Goal: Transaction & Acquisition: Book appointment/travel/reservation

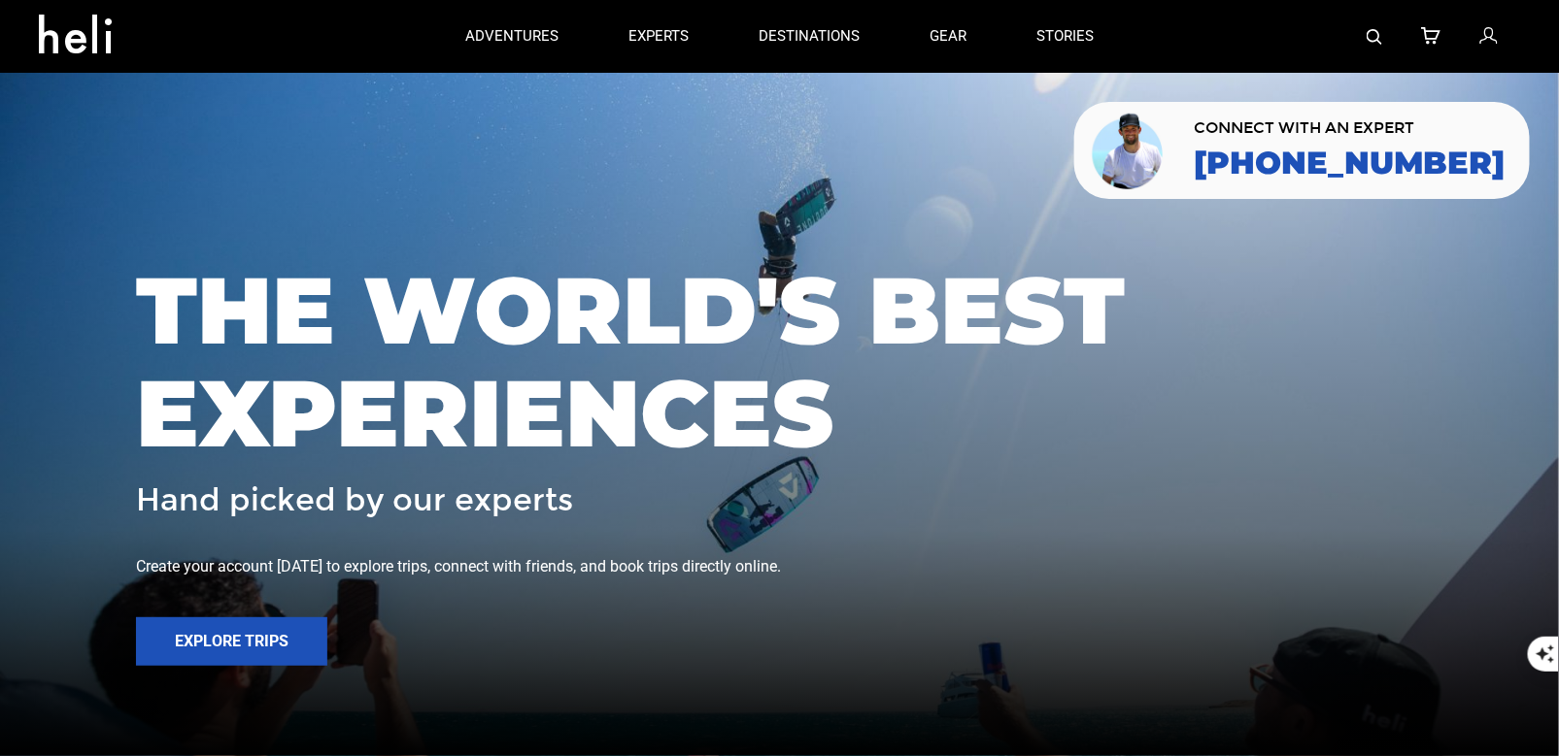
click at [1361, 42] on div at bounding box center [1323, 36] width 391 height 73
click at [1378, 41] on img at bounding box center [1374, 37] width 16 height 16
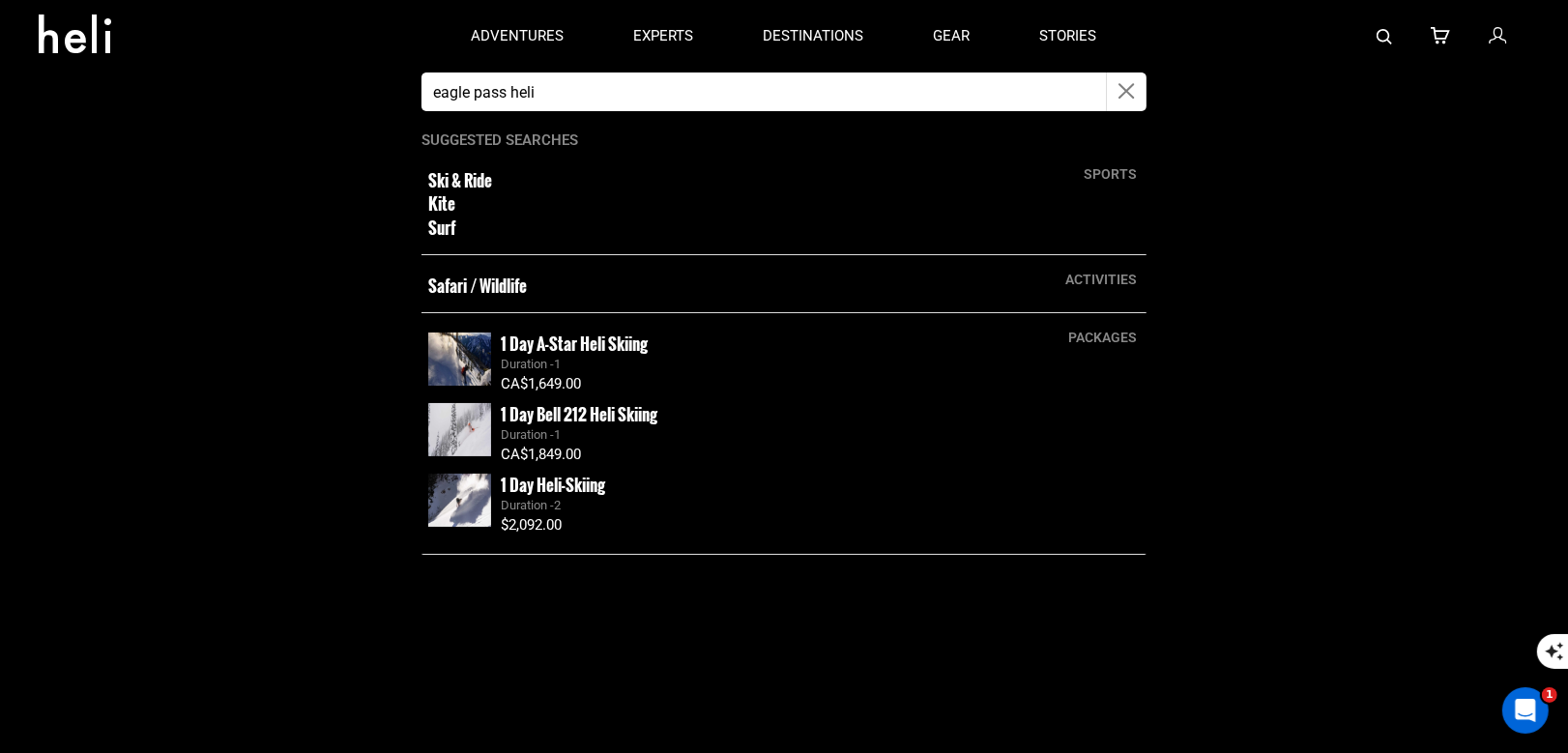
type input "eagle pass heli"
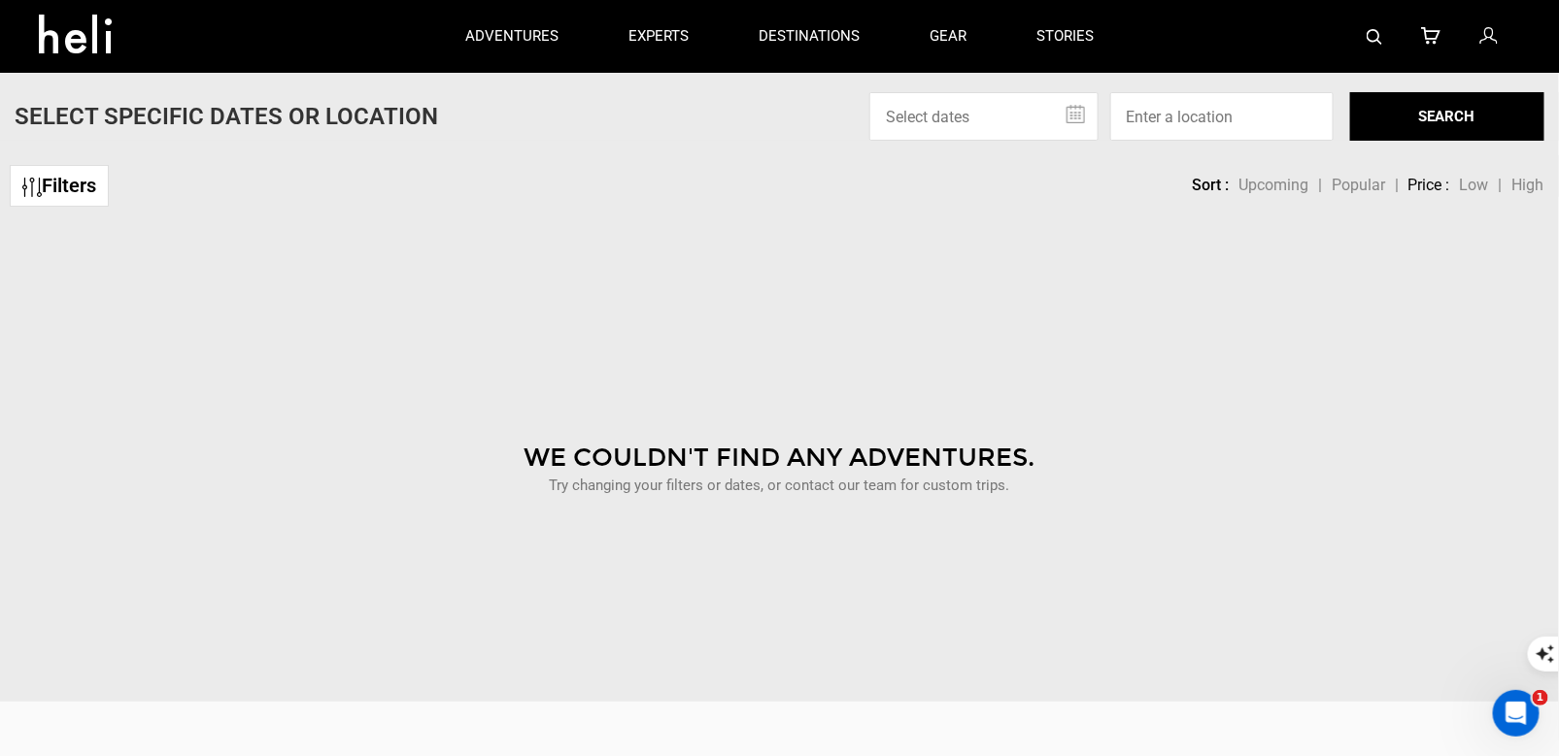
click at [1367, 30] on img at bounding box center [1374, 37] width 16 height 16
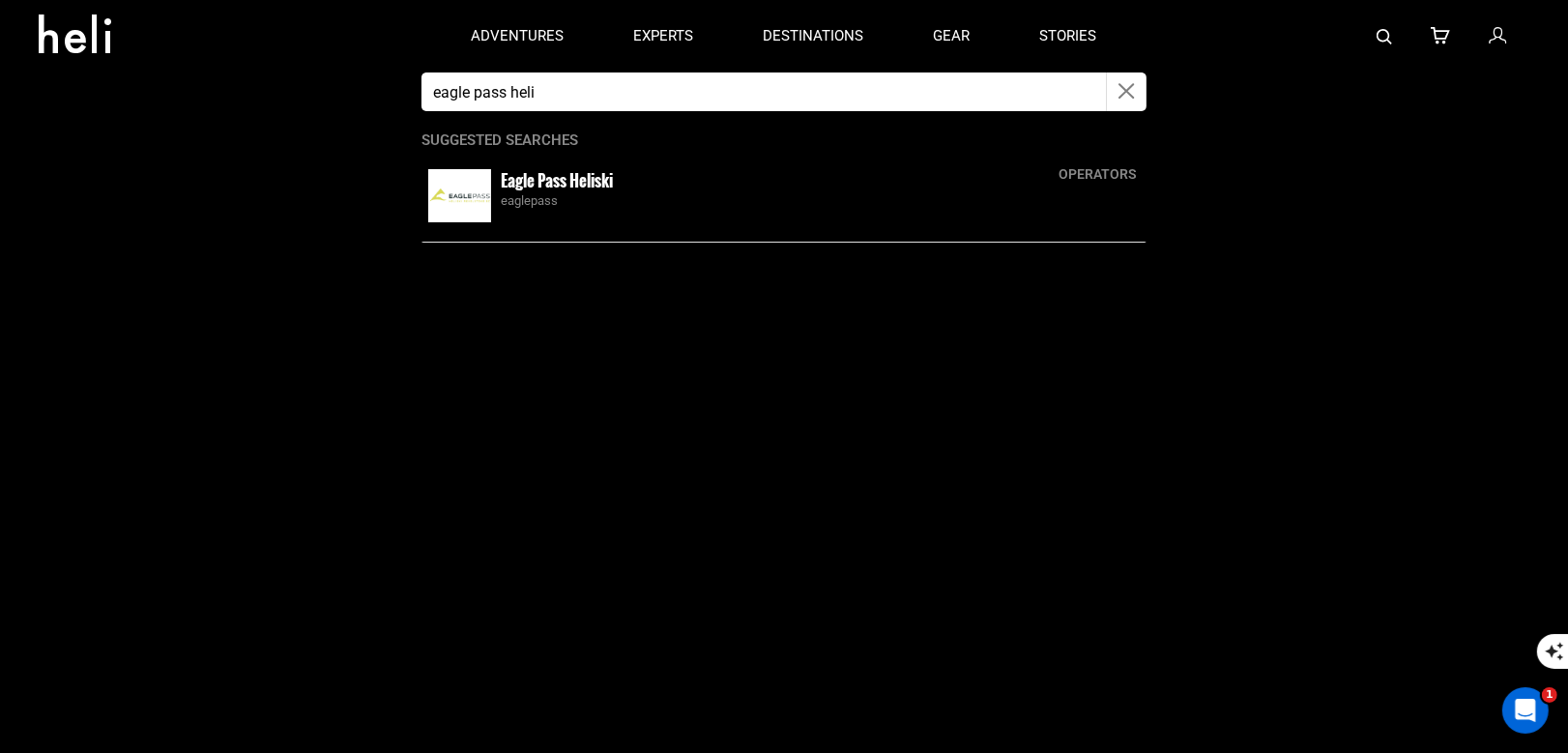
click at [560, 183] on small "Eagle Pass Heliski" at bounding box center [557, 180] width 112 height 24
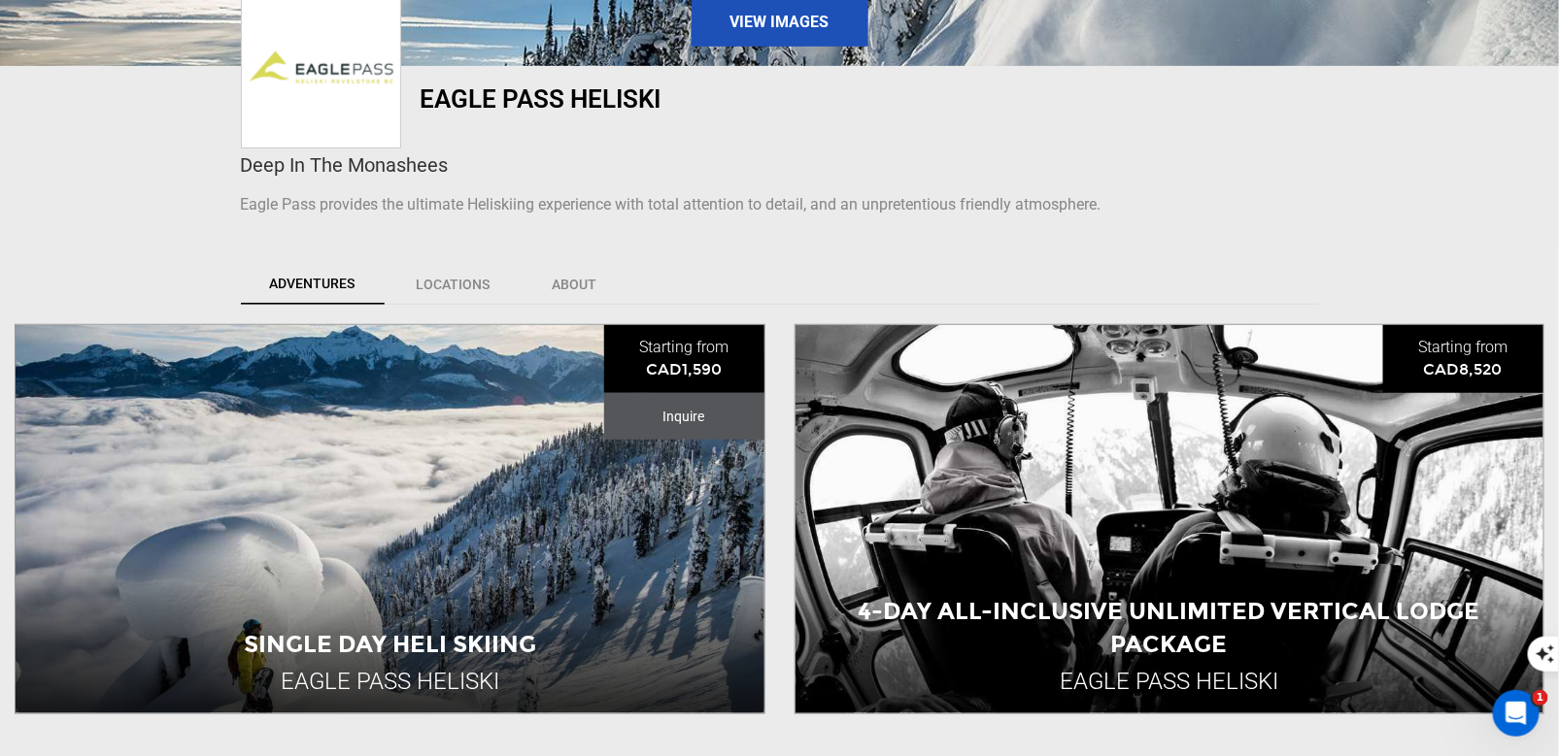
scroll to position [660, 0]
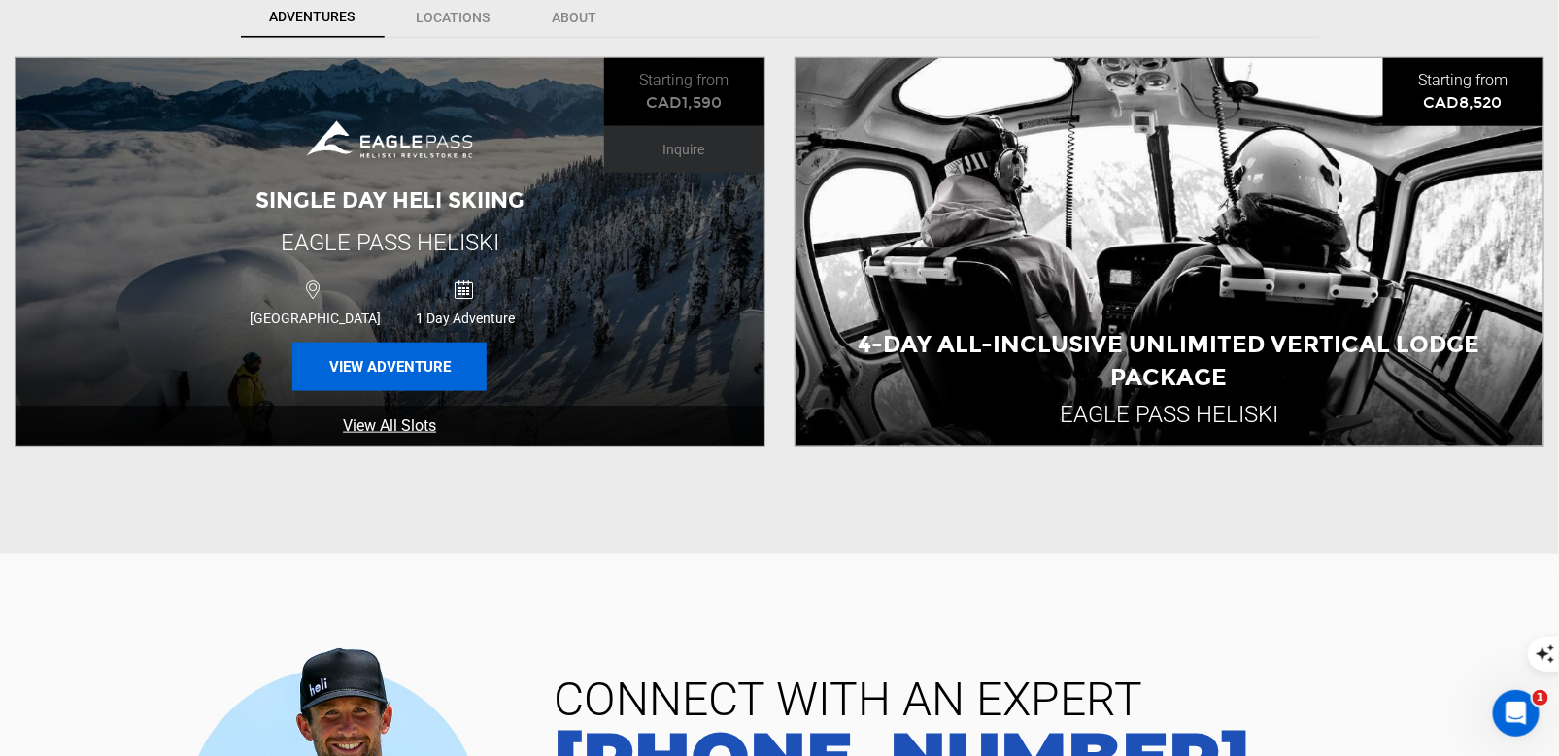
click at [362, 365] on button "View Adventure" at bounding box center [389, 367] width 194 height 49
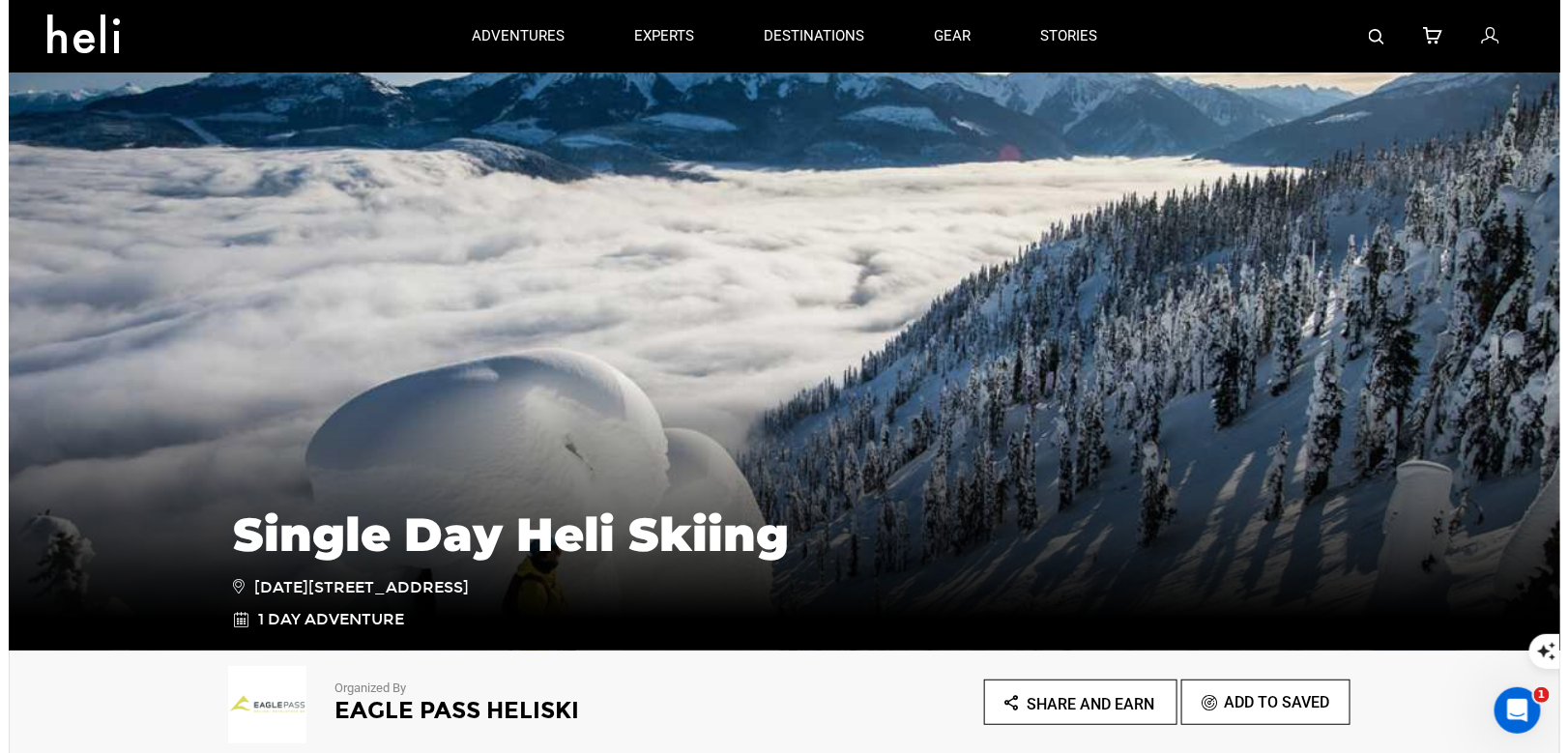
scroll to position [84, 0]
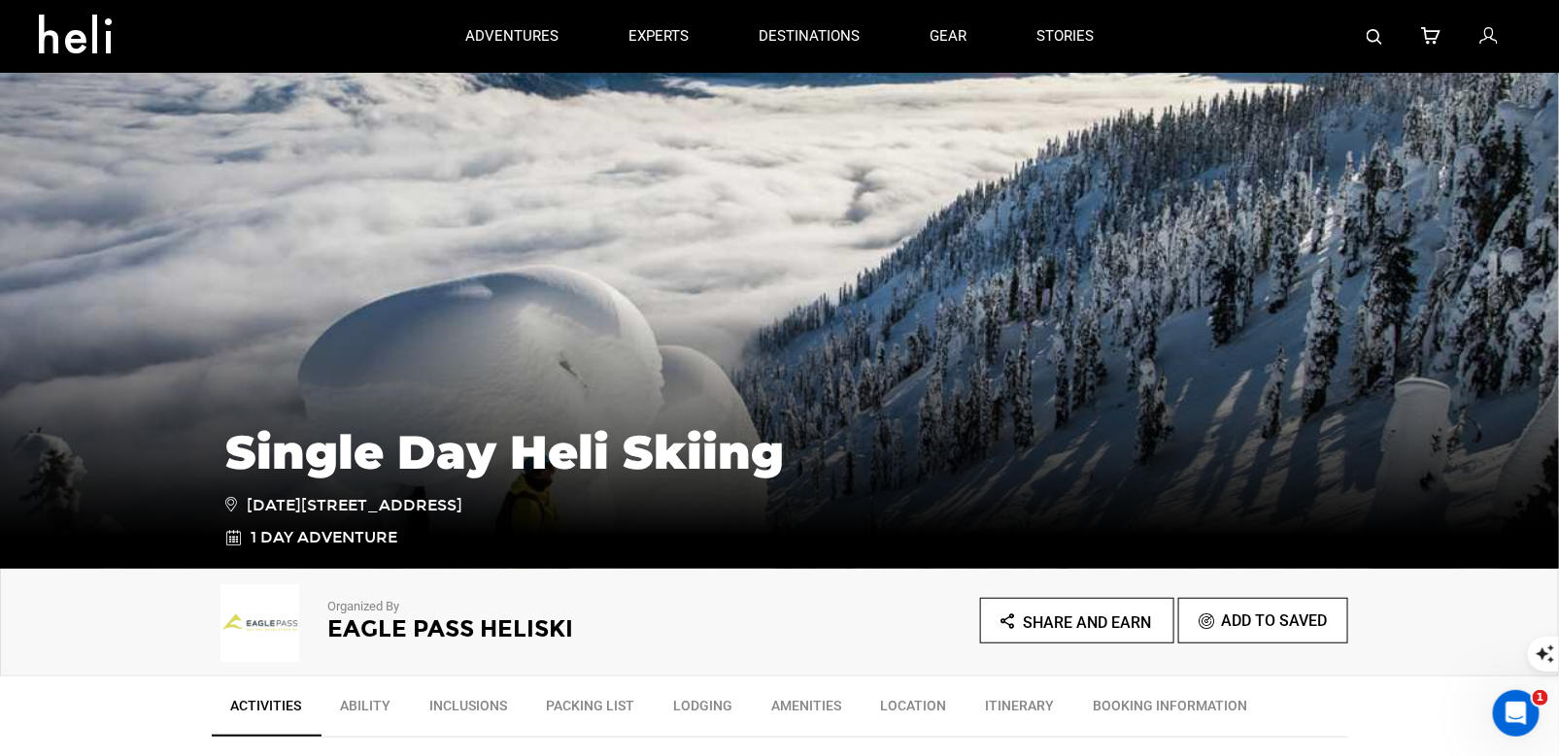
click at [1369, 37] on img at bounding box center [1374, 37] width 16 height 16
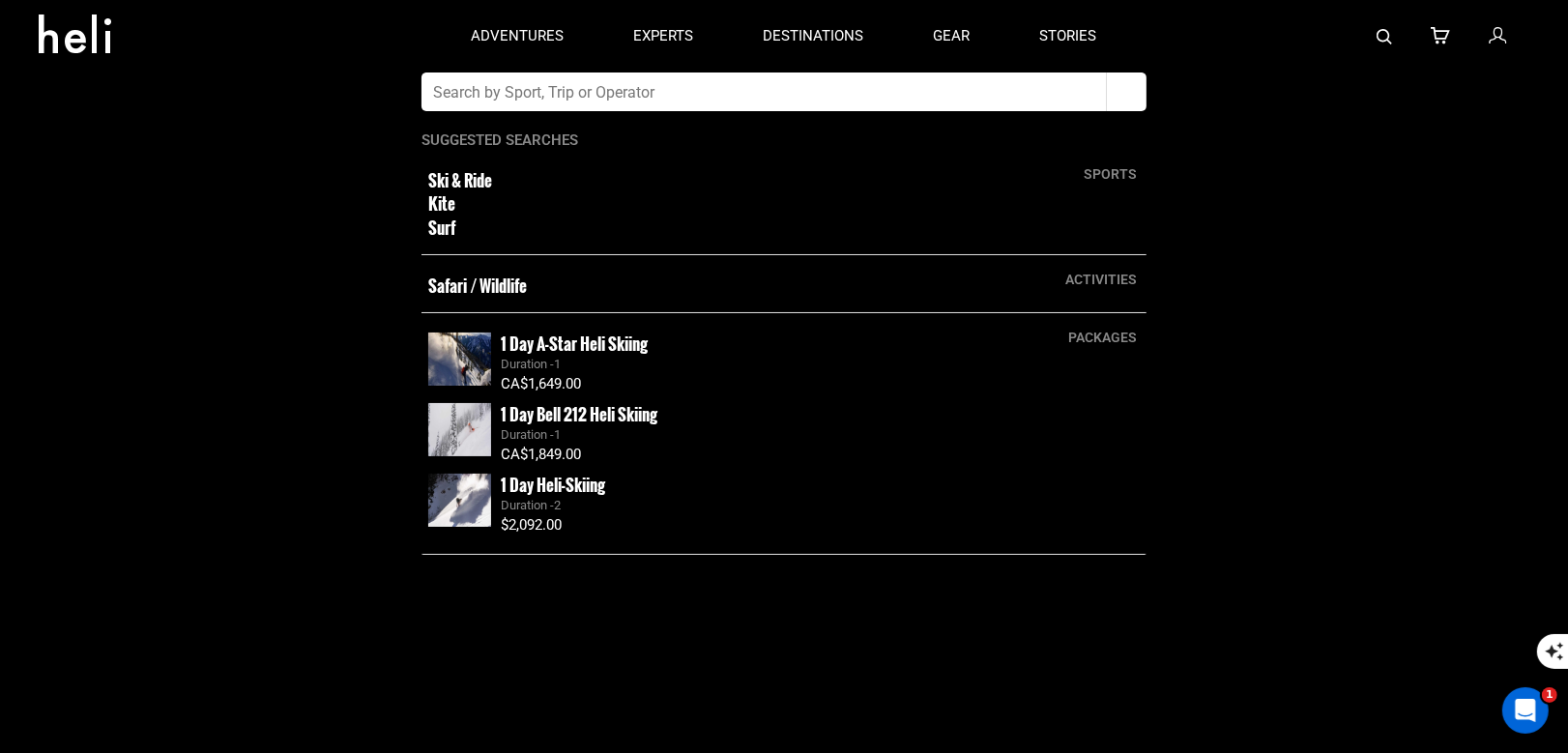
click at [1467, 261] on app-search-panel "sports Ski & Ride Kite Surf activities Safari / Wildlife packages 1 Day A-Star …" at bounding box center [784, 413] width 1568 height 681
click at [105, 181] on app-search-panel "sports Ski & Ride Kite Surf activities Safari / Wildlife packages 1 Day A-Star …" at bounding box center [784, 413] width 1568 height 681
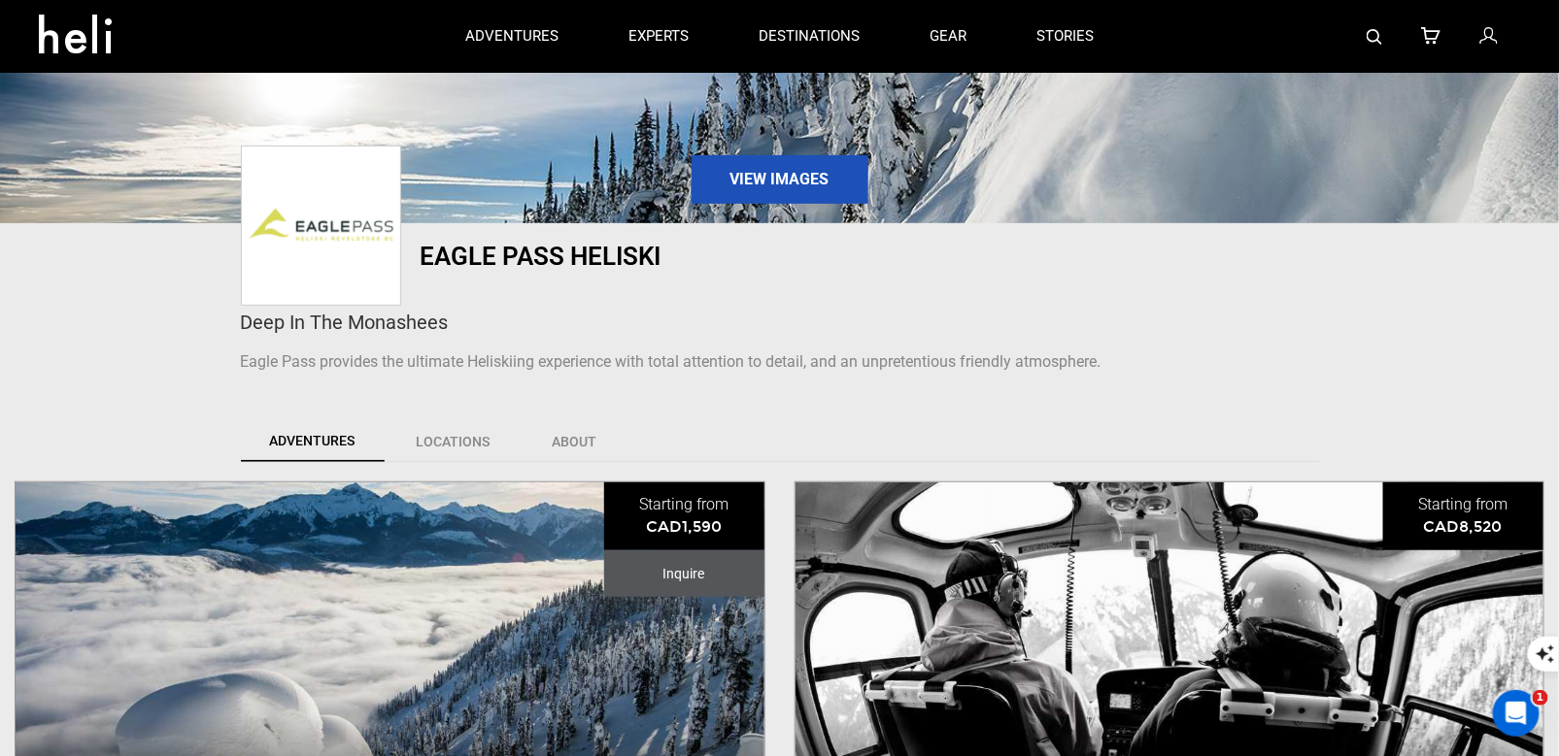
scroll to position [593, 0]
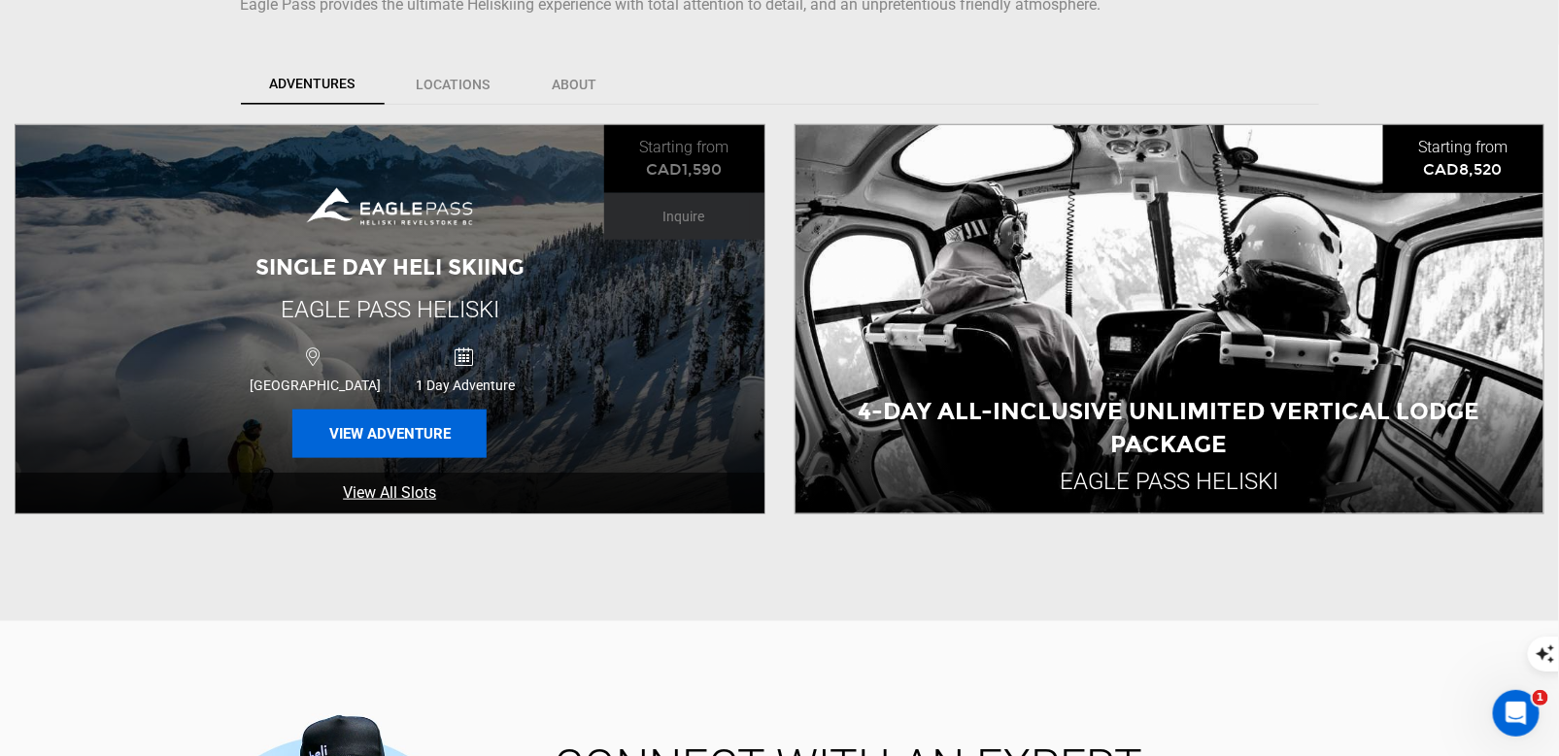
click at [387, 434] on button "View Adventure" at bounding box center [389, 434] width 194 height 49
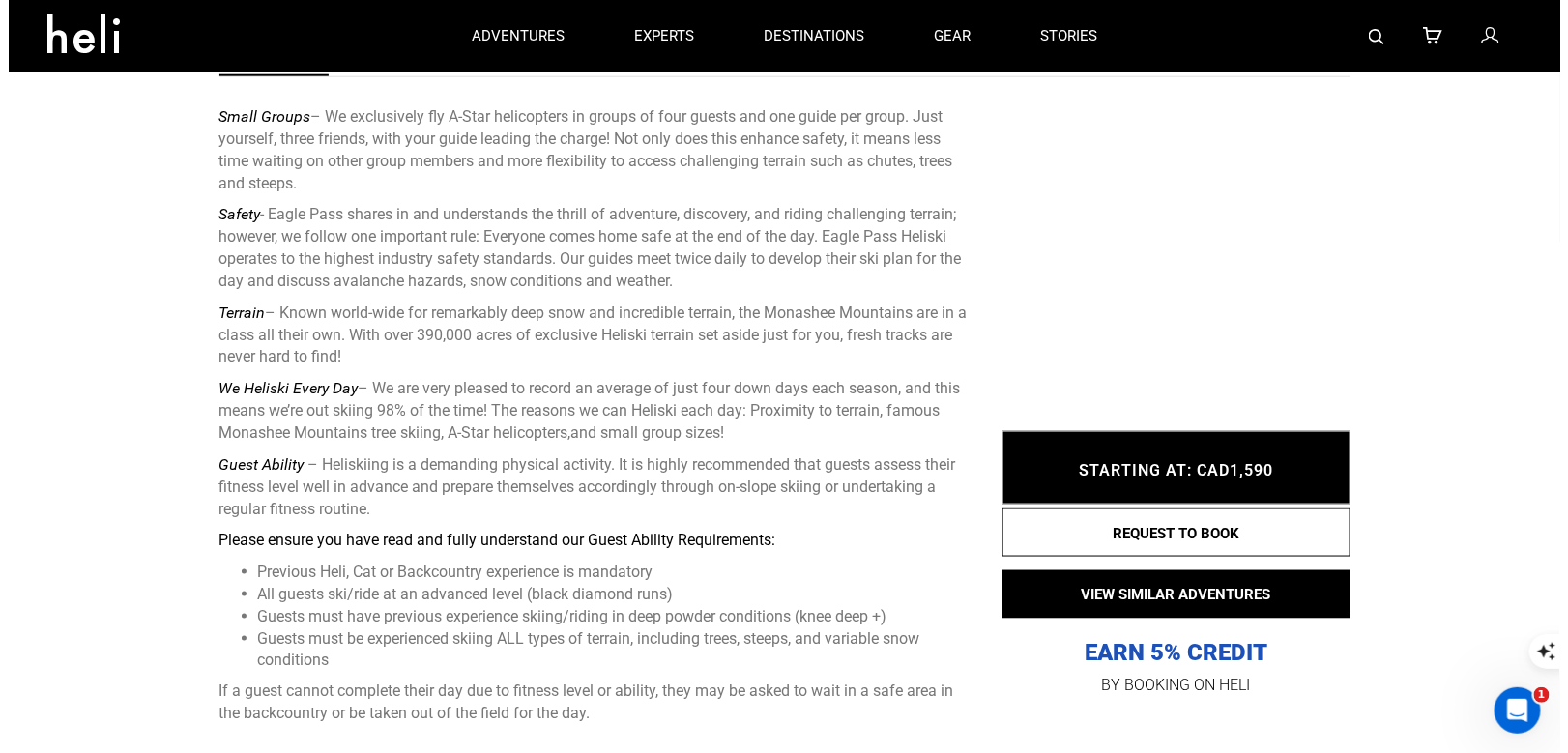
scroll to position [704, 0]
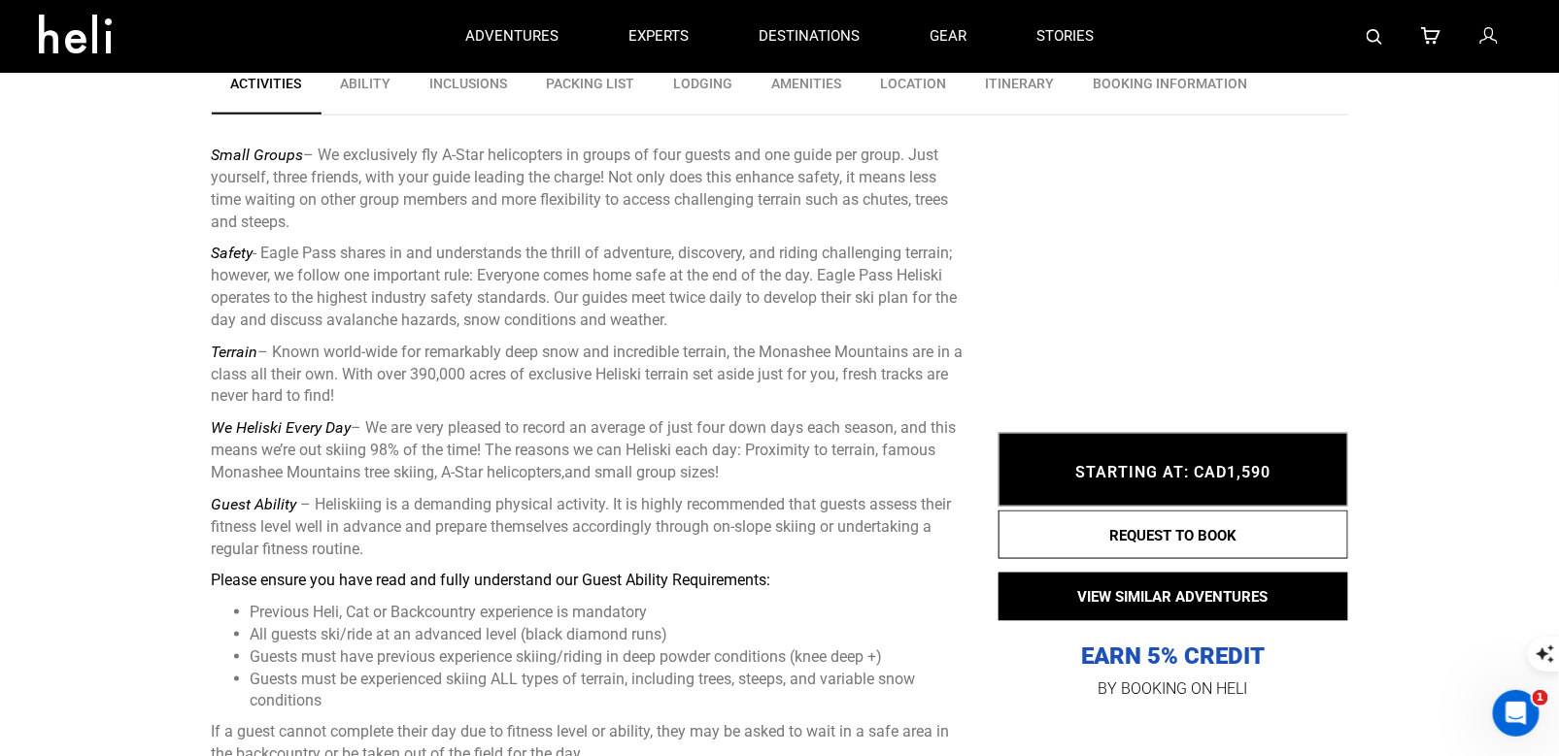
drag, startPoint x: 401, startPoint y: 544, endPoint x: 217, endPoint y: 144, distance: 440.6
click at [217, 145] on div "Small Groups – We exclusively fly A-Star helicopters in groups of four guests a…" at bounding box center [590, 456] width 757 height 622
click at [433, 359] on p "Terrain – Known world-wide for remarkably deep snow and incredible terrain, the…" at bounding box center [590, 375] width 757 height 67
drag, startPoint x: 395, startPoint y: 549, endPoint x: 202, endPoint y: 156, distance: 437.3
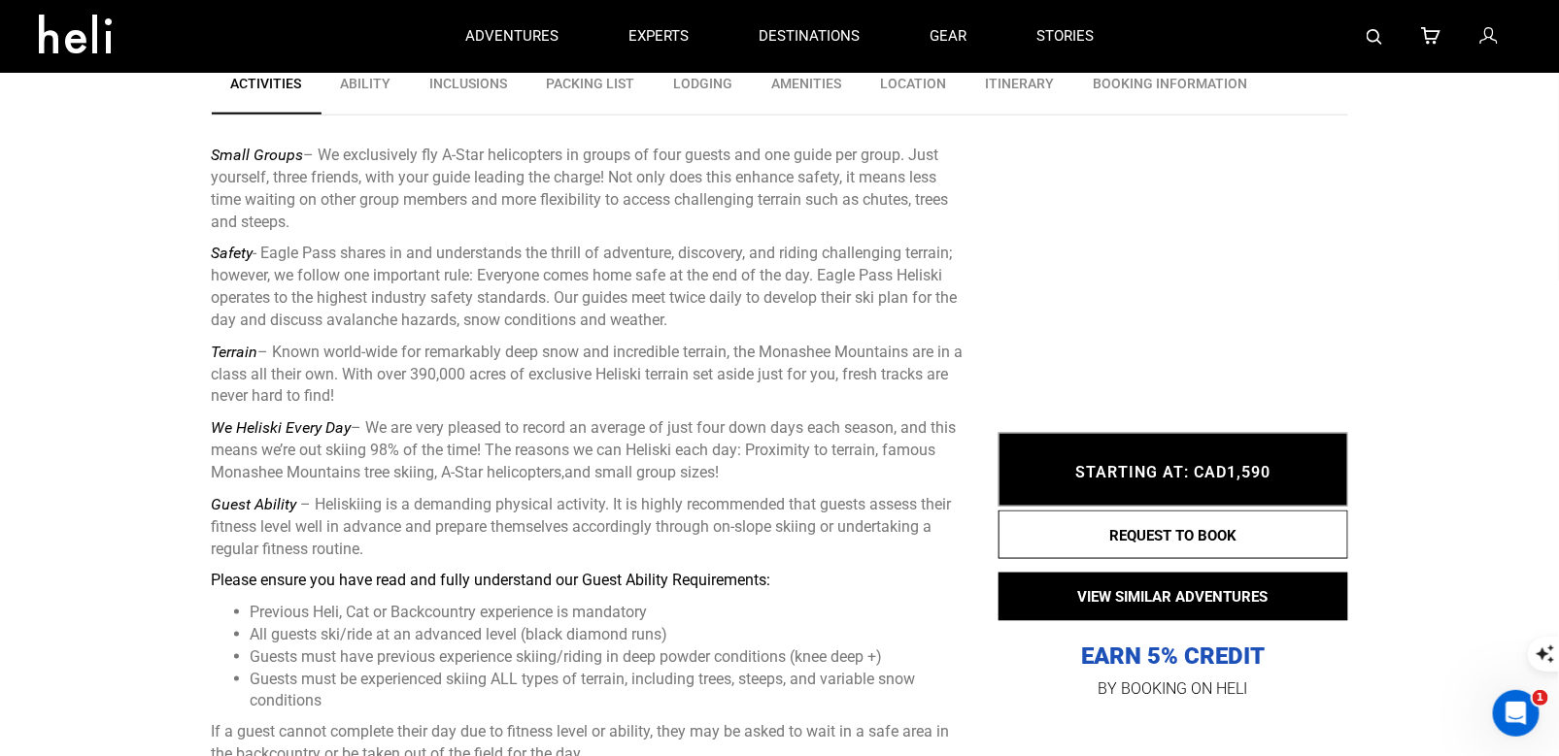
copy div "Lorem Ipsumd – Si ametconsect adi E-Sedd eiusmodtemp in utlabo et dolo magnaa e…"
click at [1377, 29] on img at bounding box center [1374, 37] width 16 height 16
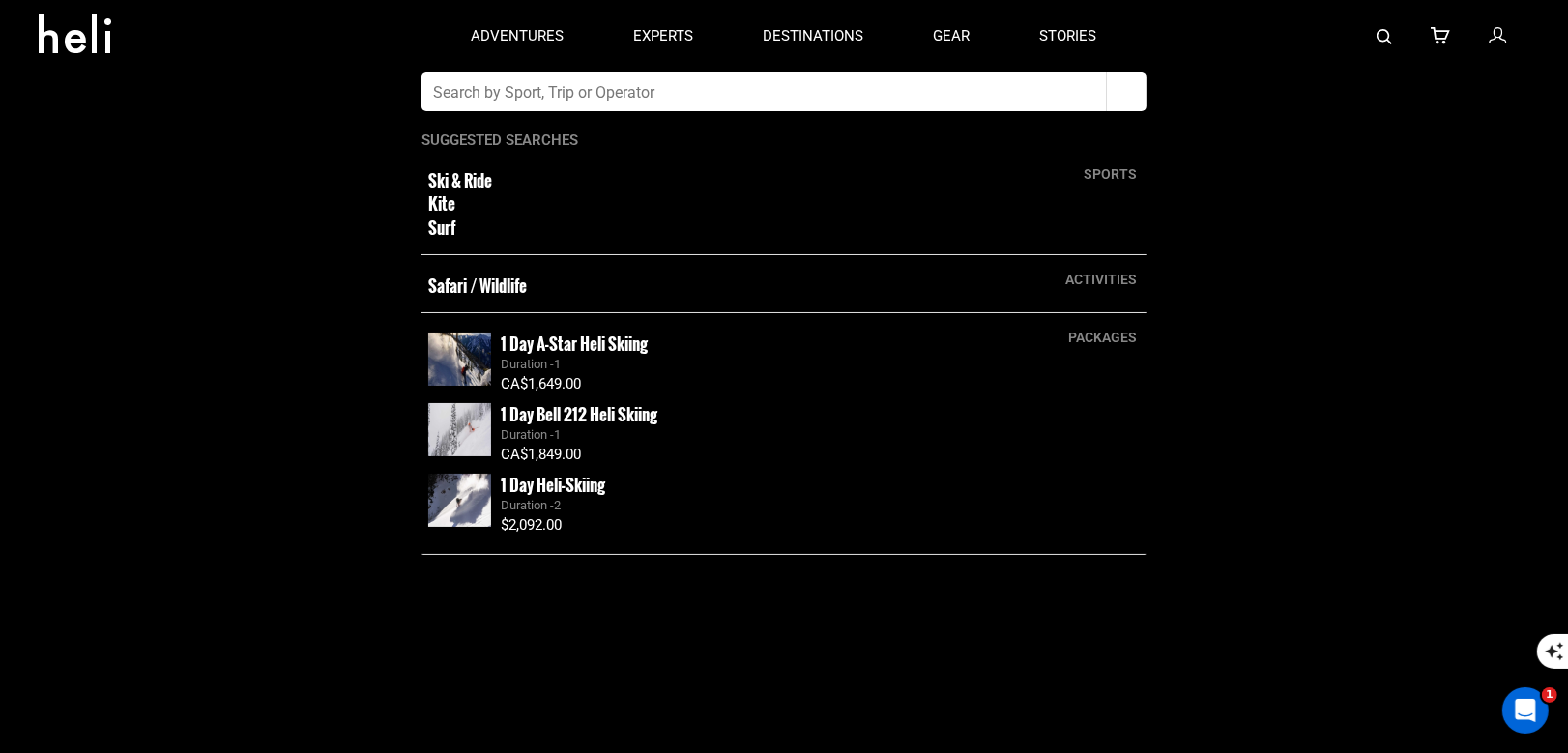
type input "D"
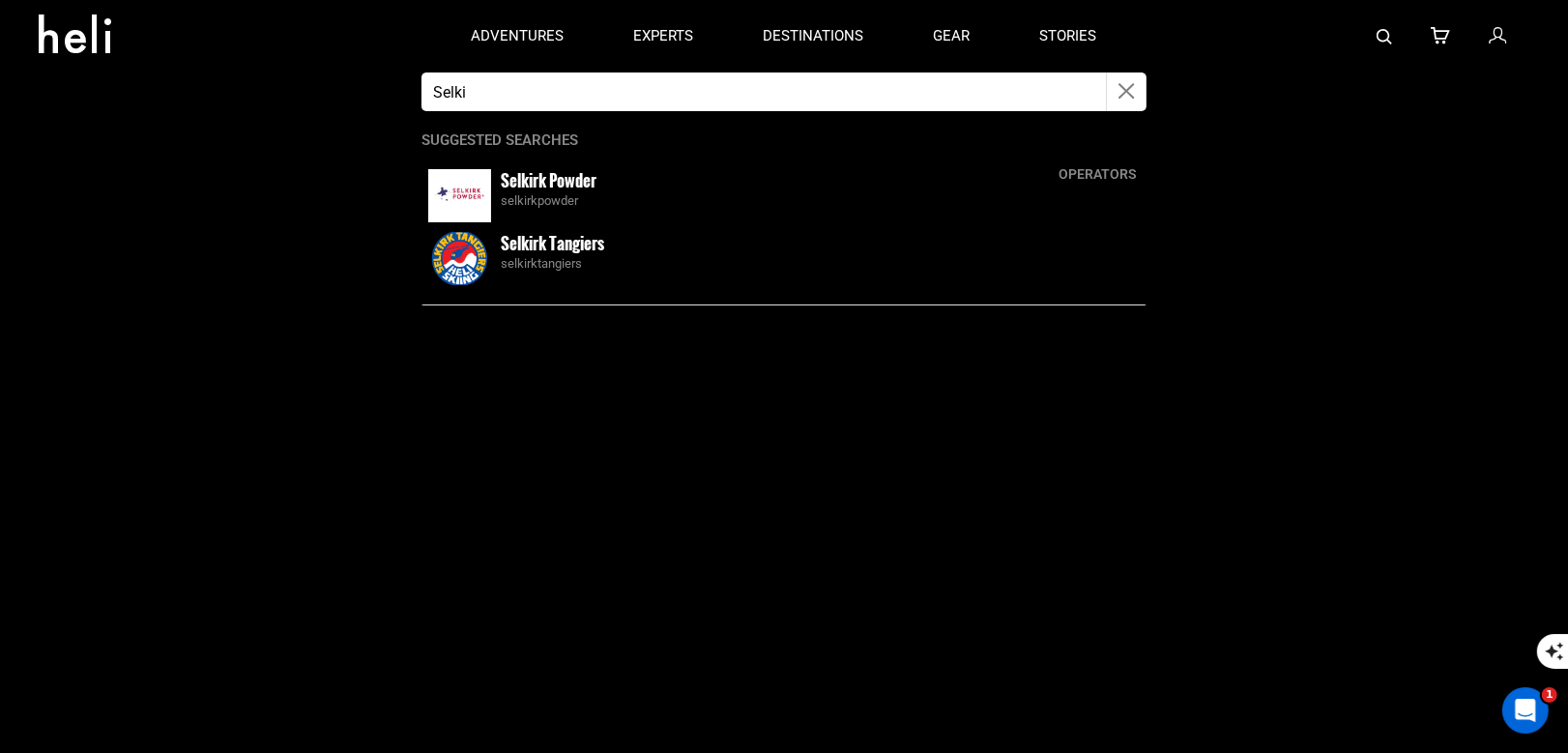
type input "Selki"
click at [545, 236] on small "Selkirk Tangiers" at bounding box center [553, 243] width 104 height 24
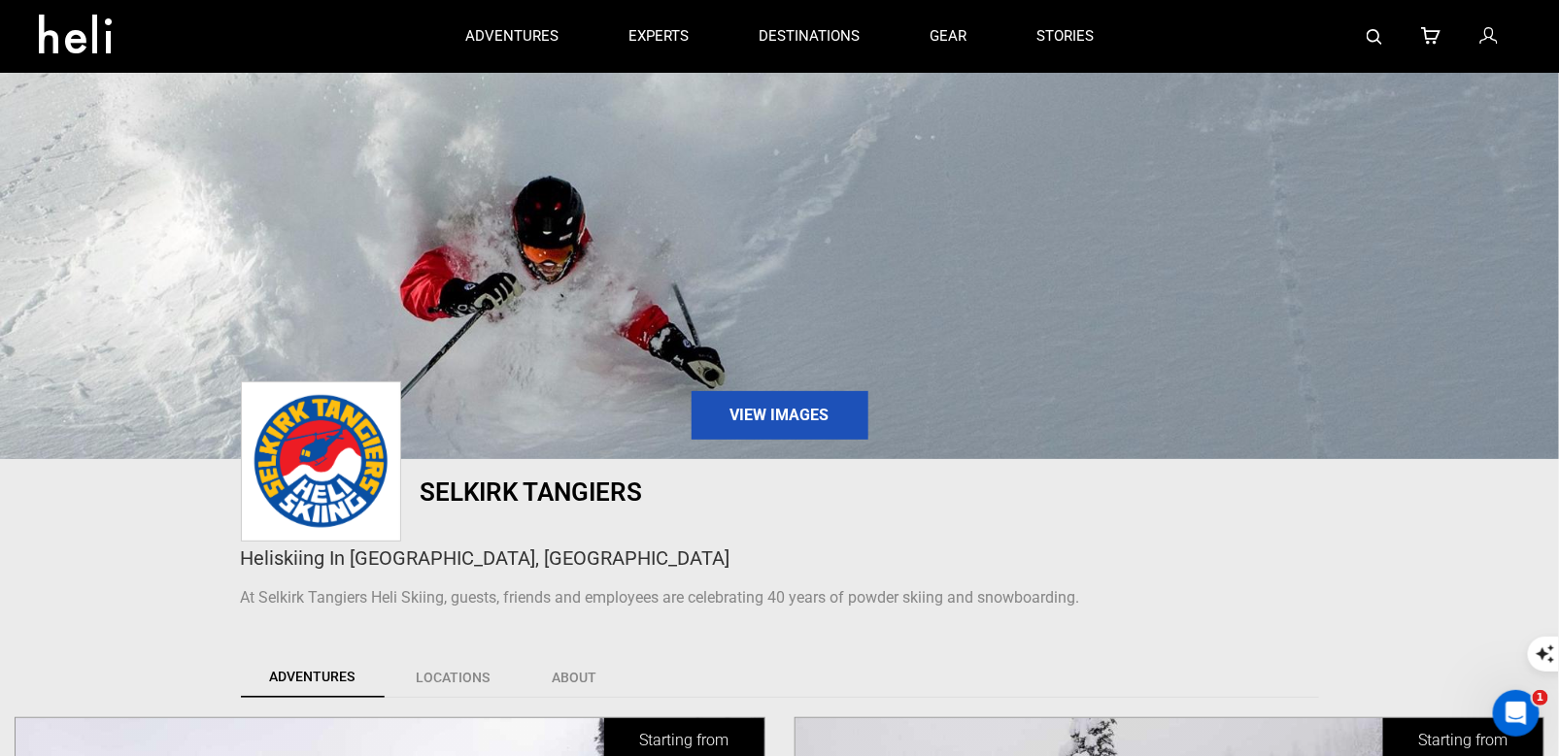
scroll to position [412, 0]
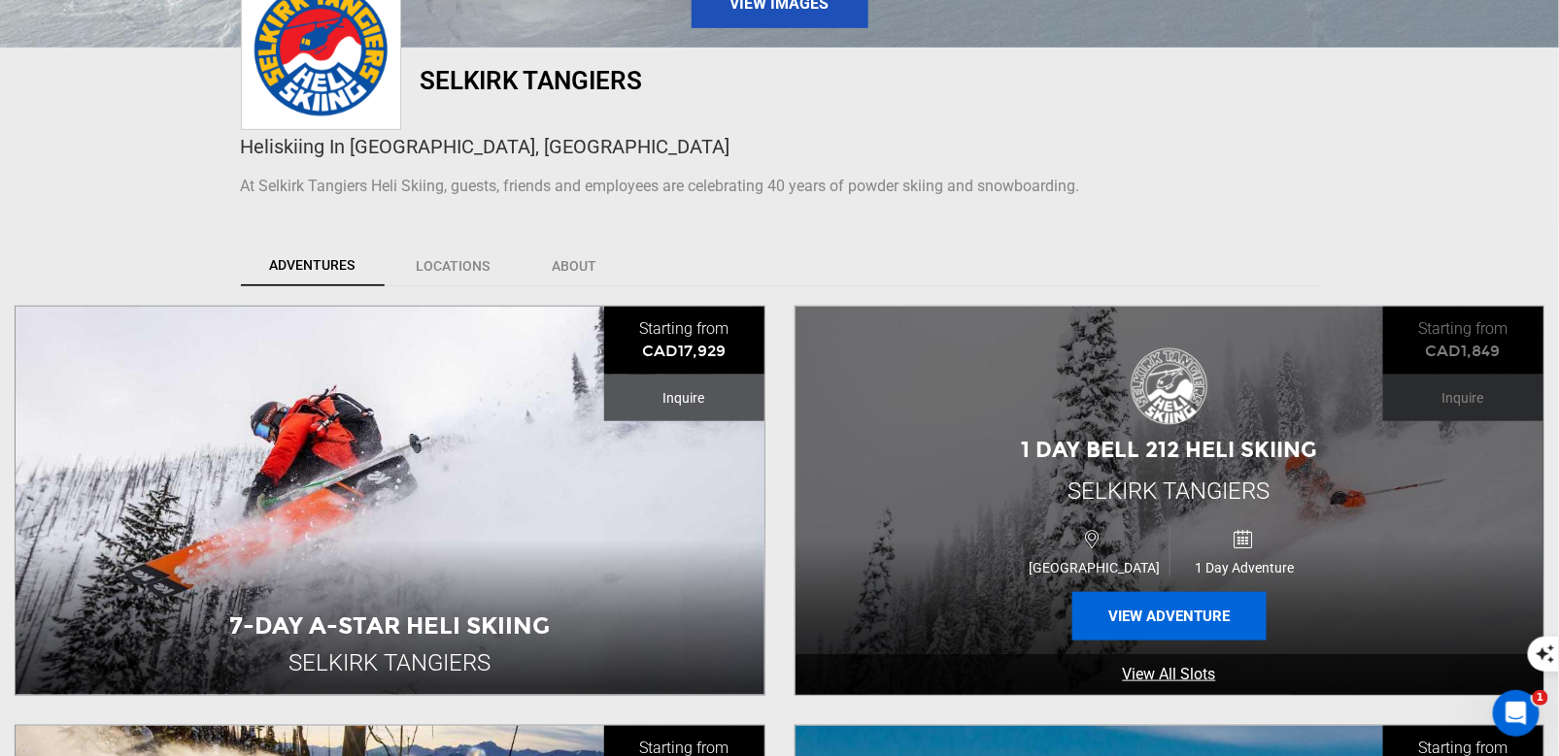
click at [1164, 611] on button "View Adventure" at bounding box center [1169, 616] width 194 height 49
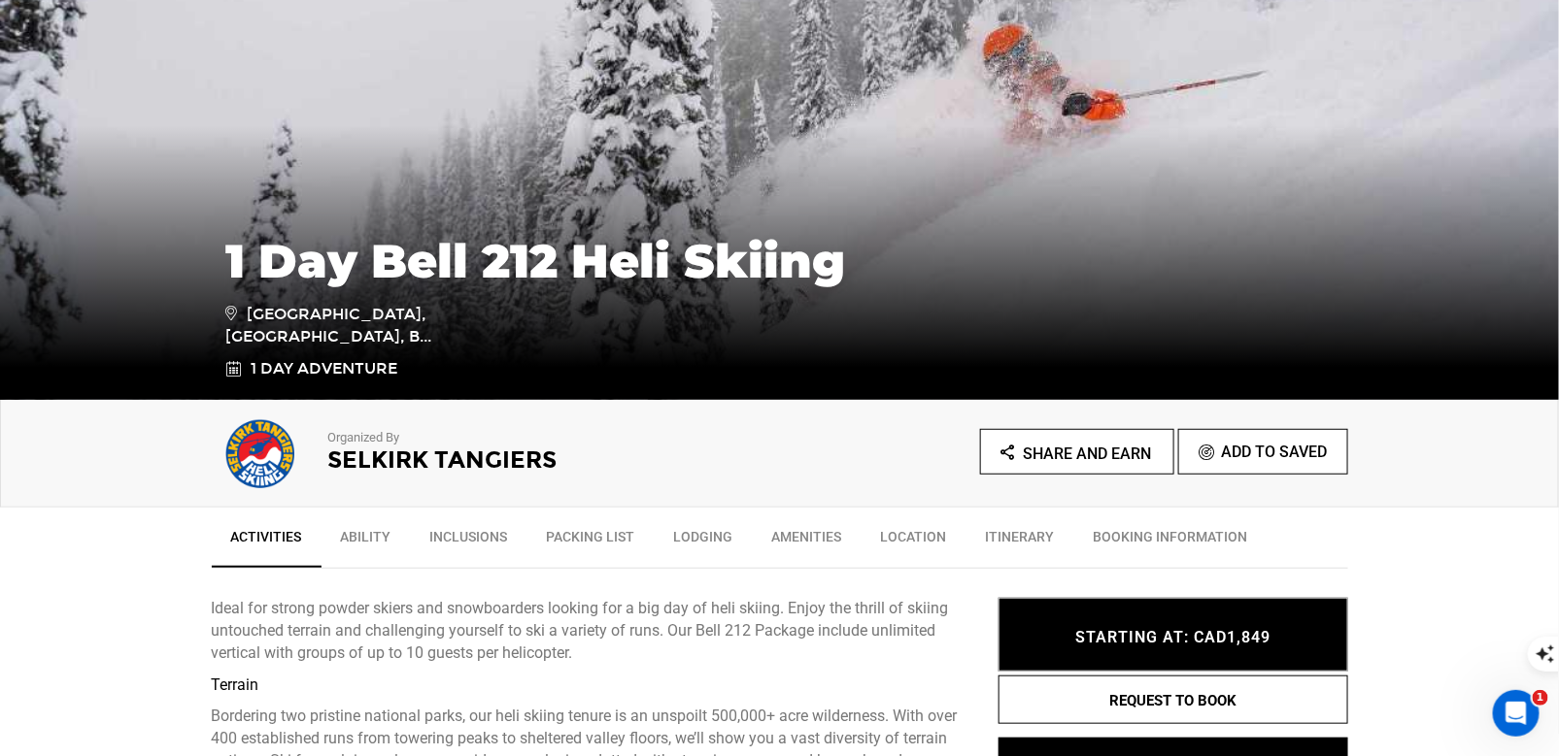
scroll to position [614, 0]
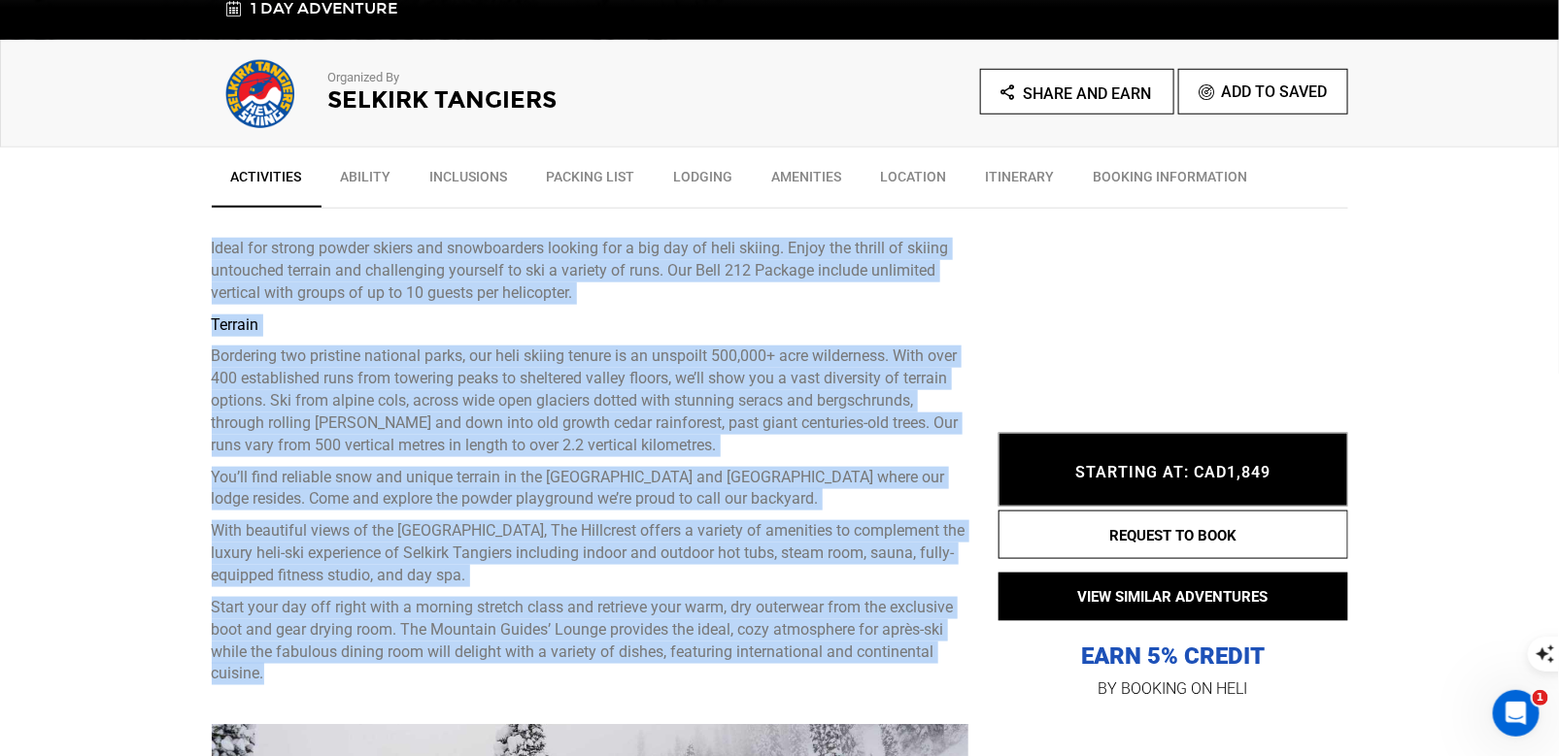
drag, startPoint x: 319, startPoint y: 682, endPoint x: 210, endPoint y: 245, distance: 450.6
copy div "Lorem ips dolors ametco adipis eli seddoeiusmod tempori utl e dol mag al enim a…"
click at [685, 82] on p "Organized By" at bounding box center [527, 78] width 398 height 18
